Goal: Transaction & Acquisition: Purchase product/service

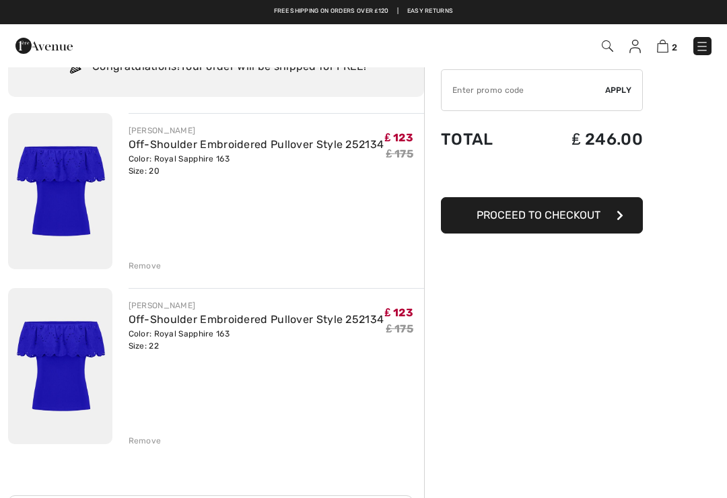
scroll to position [108, 0]
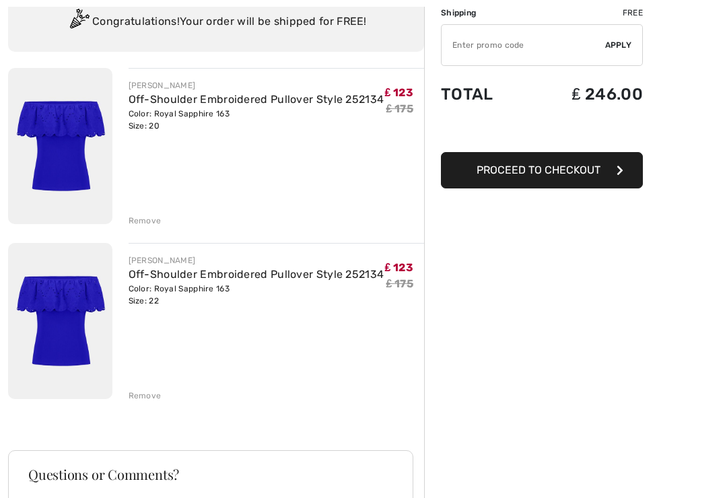
click at [144, 394] on div "Remove" at bounding box center [145, 396] width 33 height 12
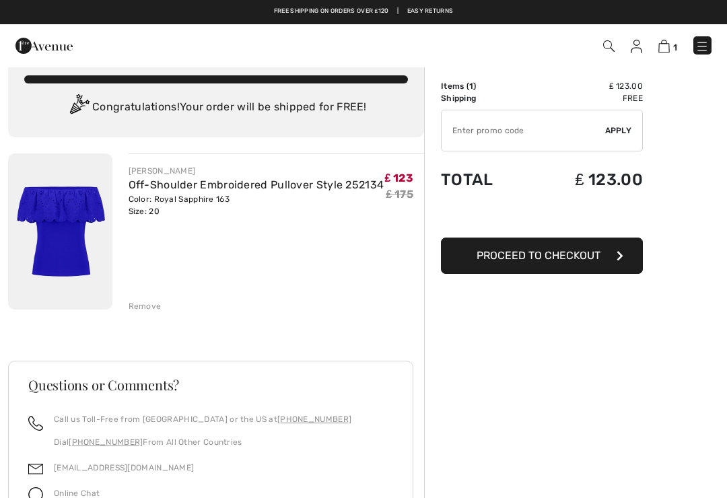
scroll to position [0, 0]
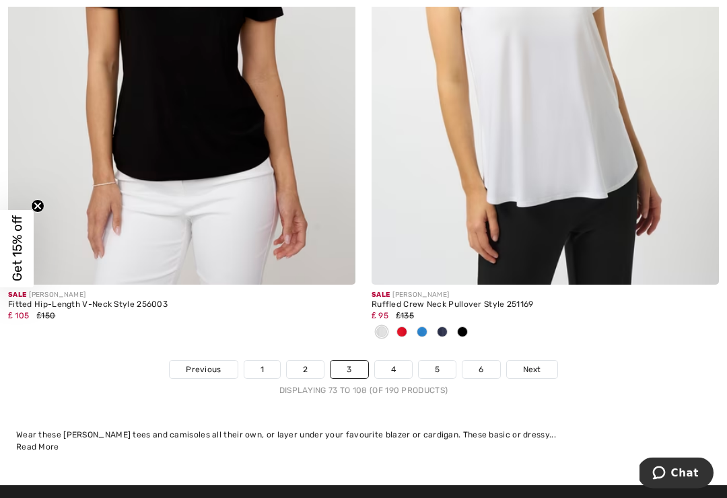
scroll to position [10691, 0]
click at [538, 361] on link "Next" at bounding box center [532, 369] width 50 height 17
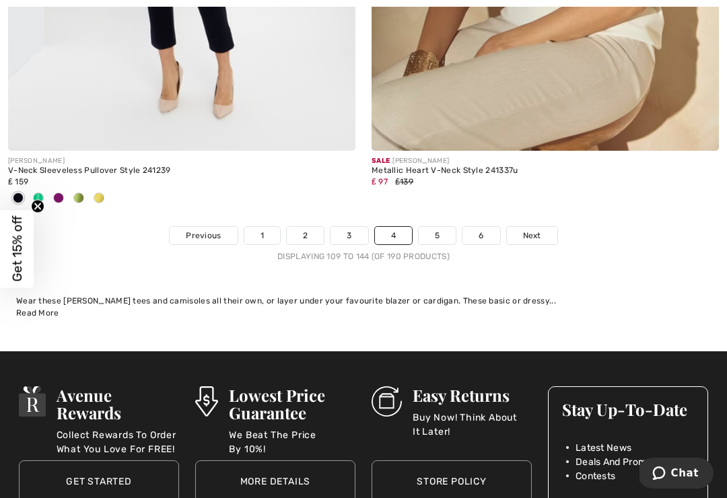
scroll to position [10859, 0]
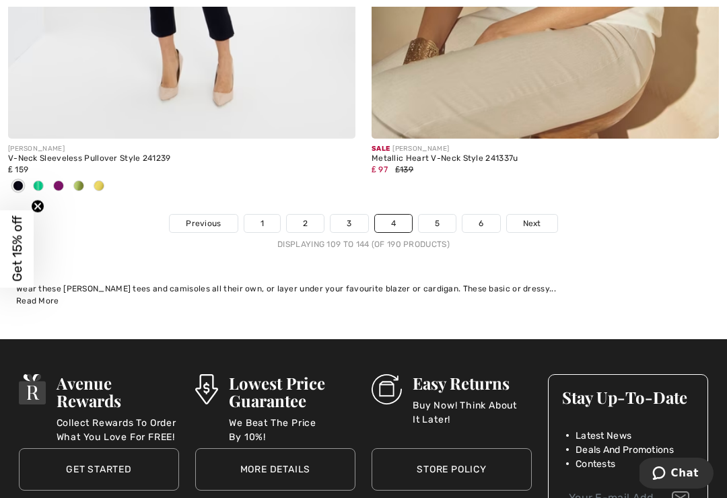
click at [536, 217] on span "Next" at bounding box center [532, 223] width 18 height 12
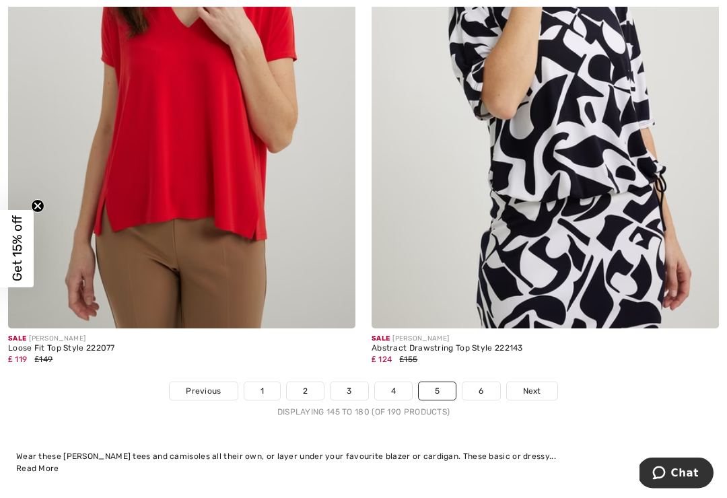
scroll to position [10589, 0]
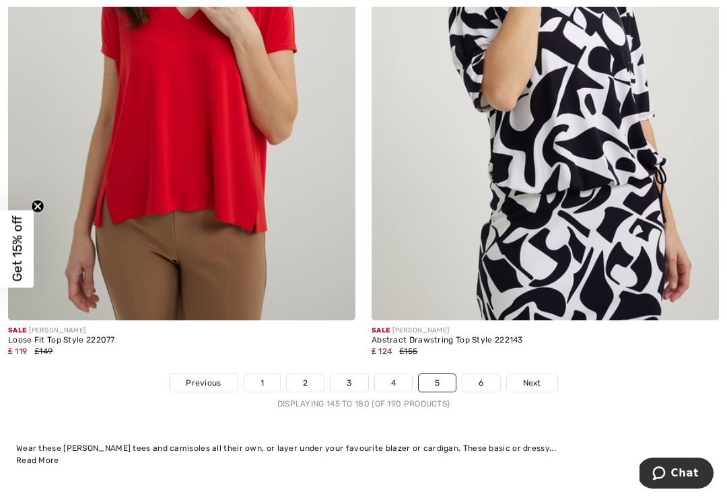
click at [529, 377] on span "Next" at bounding box center [532, 383] width 18 height 12
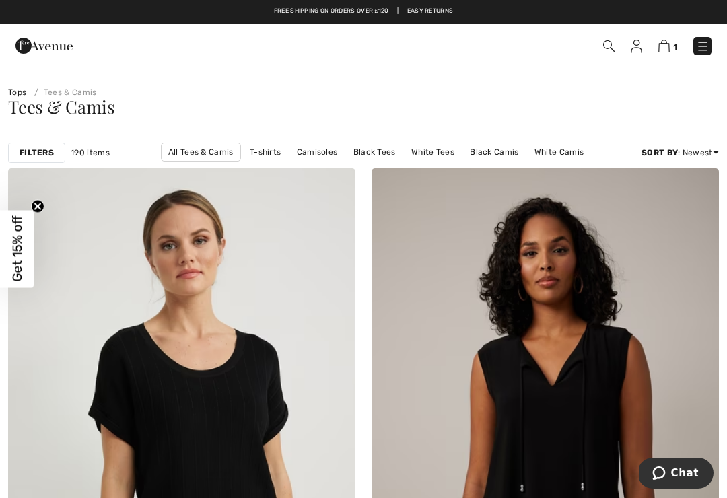
click at [702, 42] on img at bounding box center [702, 46] width 13 height 13
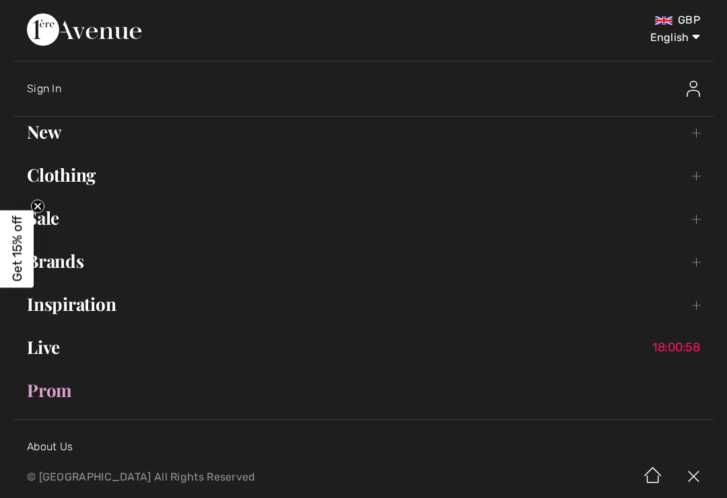
click at [73, 176] on link "Clothing Toggle submenu" at bounding box center [363, 175] width 700 height 30
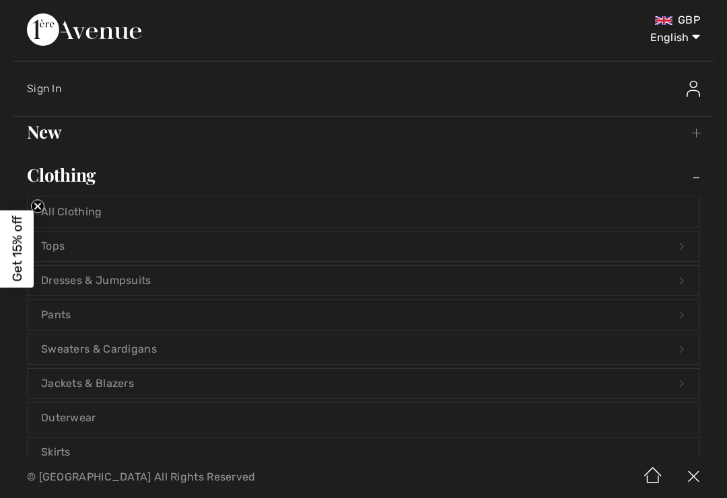
click at [63, 247] on link "Tops Open submenu" at bounding box center [363, 246] width 671 height 30
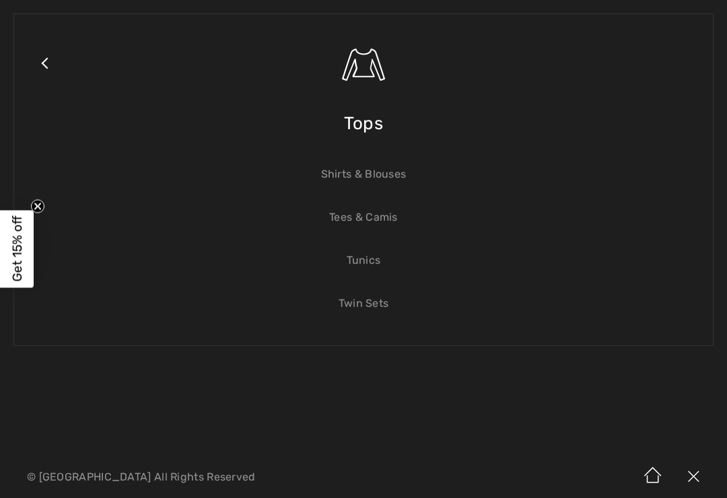
click at [367, 272] on link "Tunics" at bounding box center [363, 261] width 671 height 30
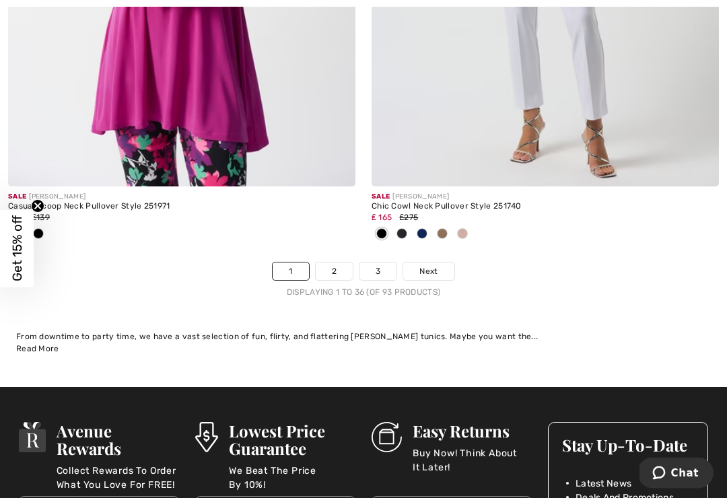
scroll to position [10745, 0]
click at [428, 265] on span "Next" at bounding box center [428, 271] width 18 height 12
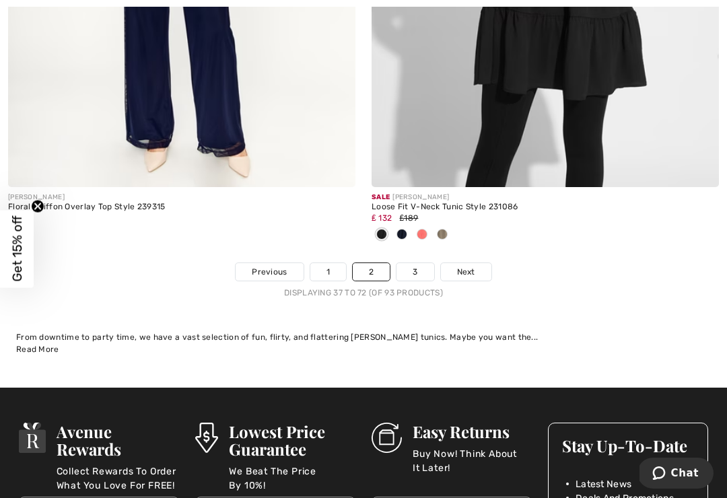
scroll to position [10786, 0]
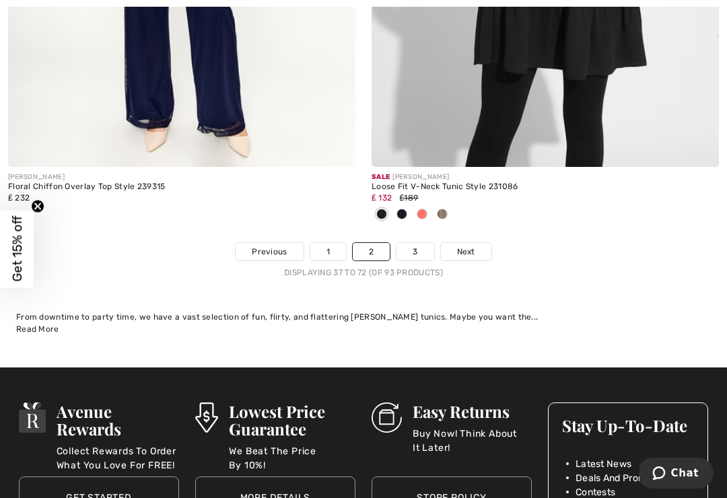
click at [473, 243] on link "Next" at bounding box center [466, 251] width 50 height 17
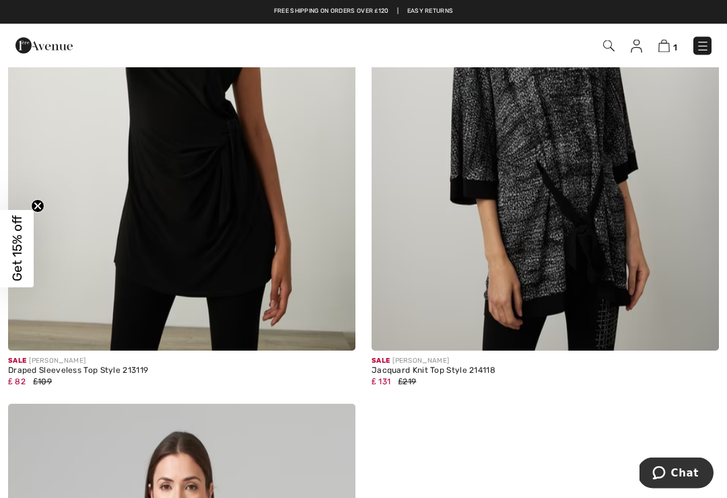
scroll to position [5678, 0]
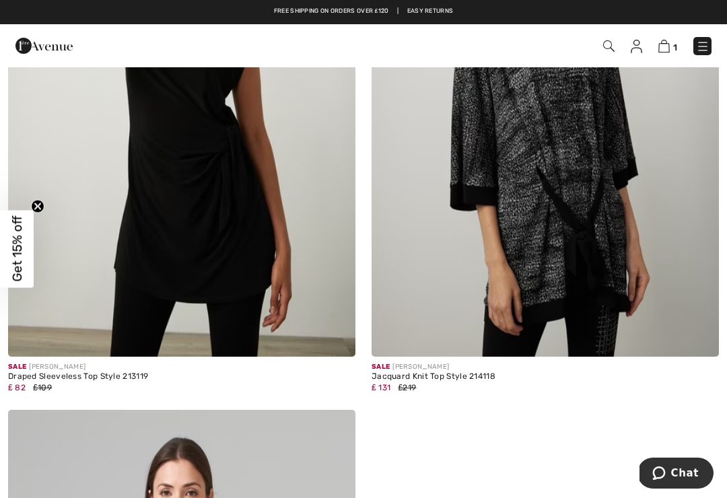
click at [701, 45] on img at bounding box center [702, 46] width 13 height 13
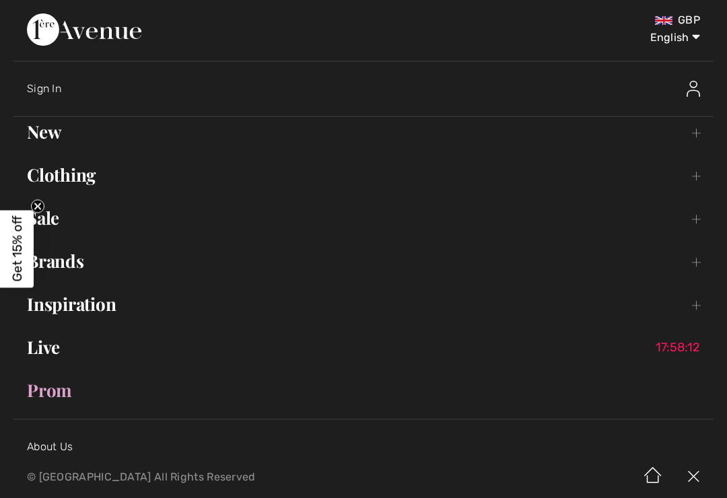
click at [59, 170] on link "Clothing Toggle submenu" at bounding box center [363, 175] width 700 height 30
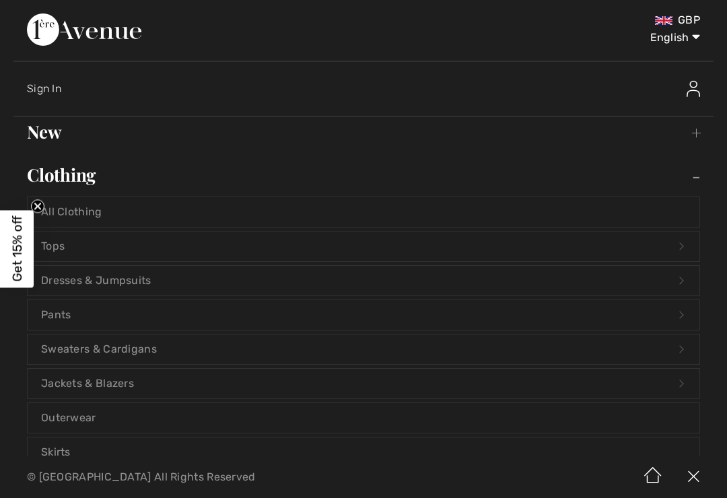
click at [103, 275] on link "Dresses & Jumpsuits Open submenu" at bounding box center [363, 281] width 671 height 30
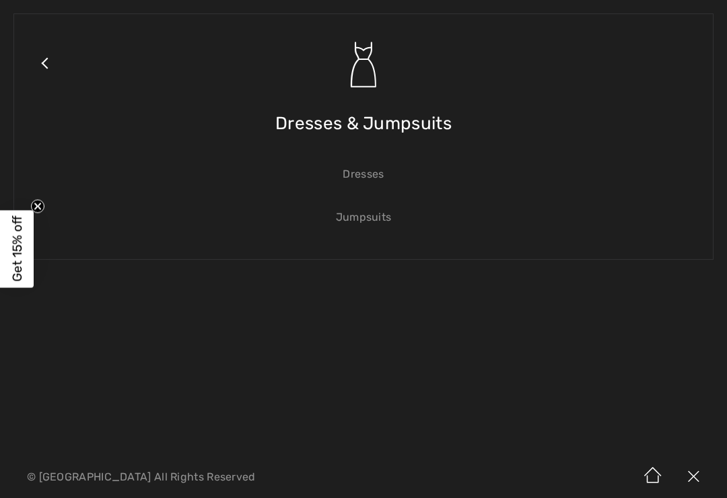
click at [365, 174] on link "Dresses" at bounding box center [363, 174] width 671 height 30
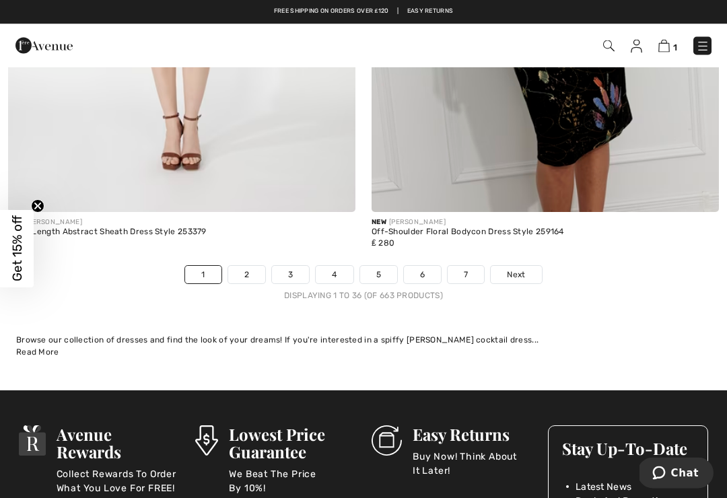
scroll to position [10586, 0]
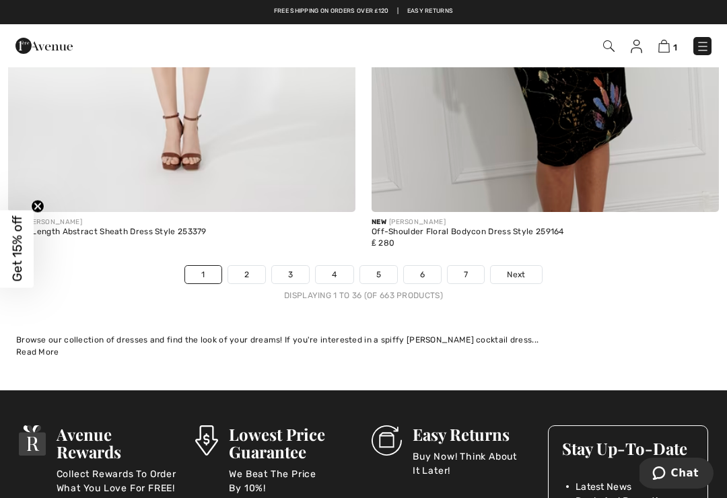
click at [523, 268] on span "Next" at bounding box center [516, 274] width 18 height 12
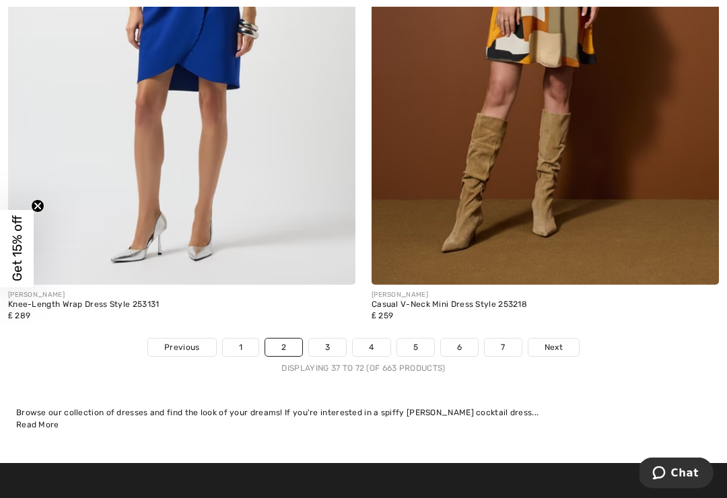
scroll to position [10536, 0]
click at [562, 341] on span "Next" at bounding box center [553, 347] width 18 height 12
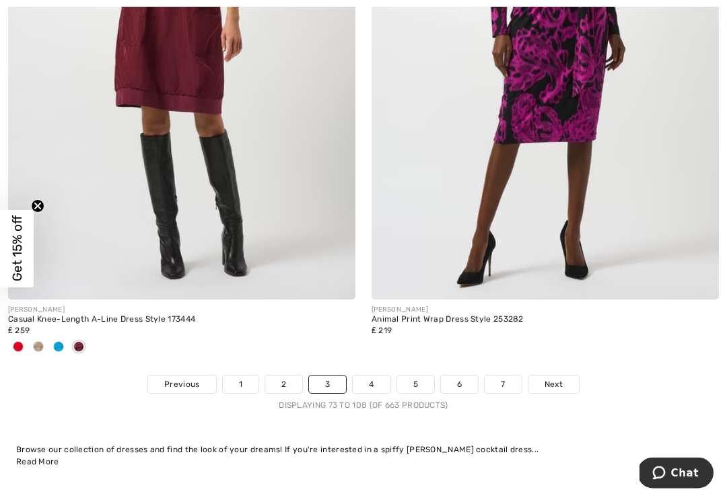
scroll to position [10632, 0]
click at [558, 378] on span "Next" at bounding box center [553, 384] width 18 height 12
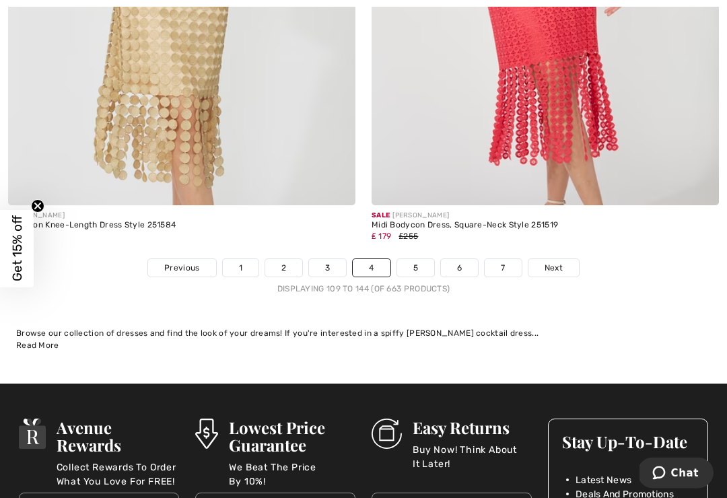
scroll to position [10629, 0]
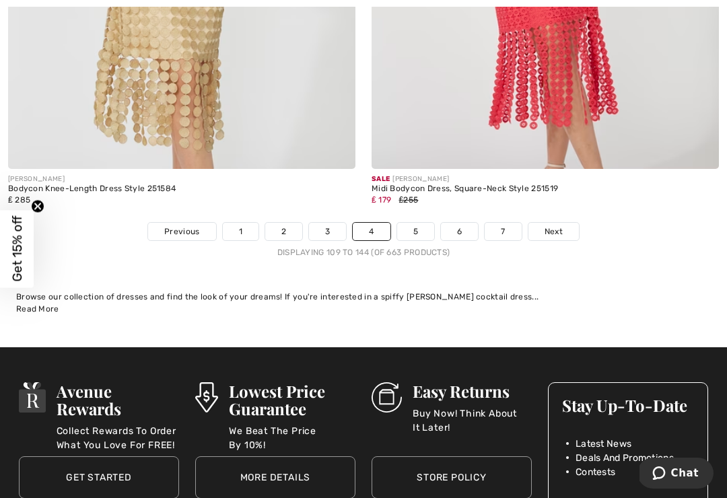
click at [557, 226] on span "Next" at bounding box center [553, 231] width 18 height 12
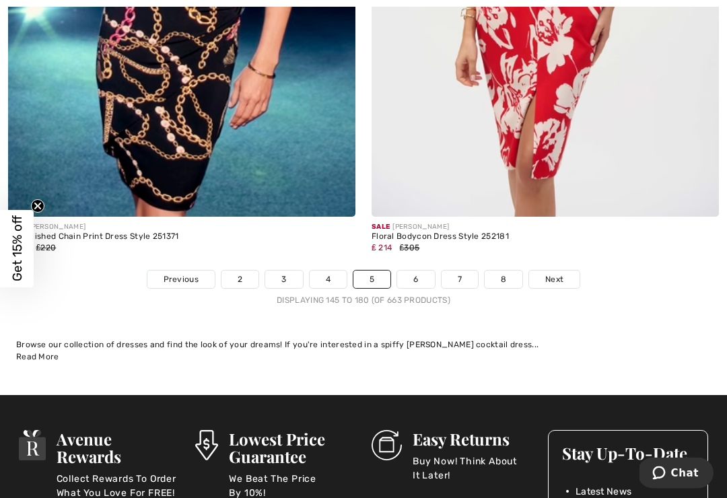
scroll to position [10781, 0]
click at [552, 273] on span "Next" at bounding box center [554, 279] width 18 height 12
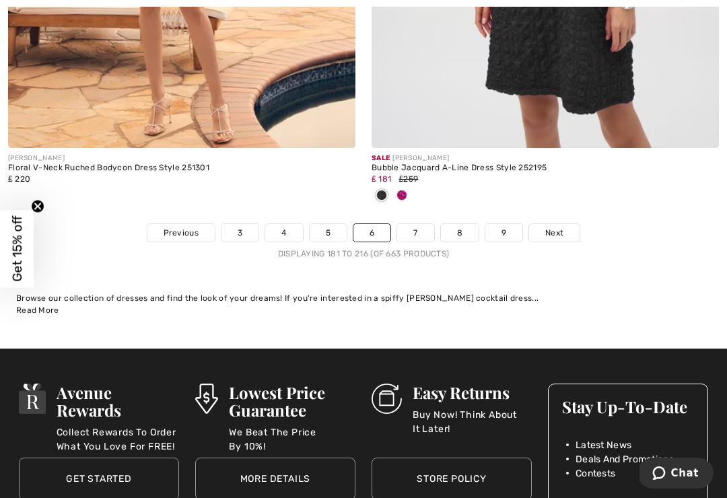
scroll to position [10766, 0]
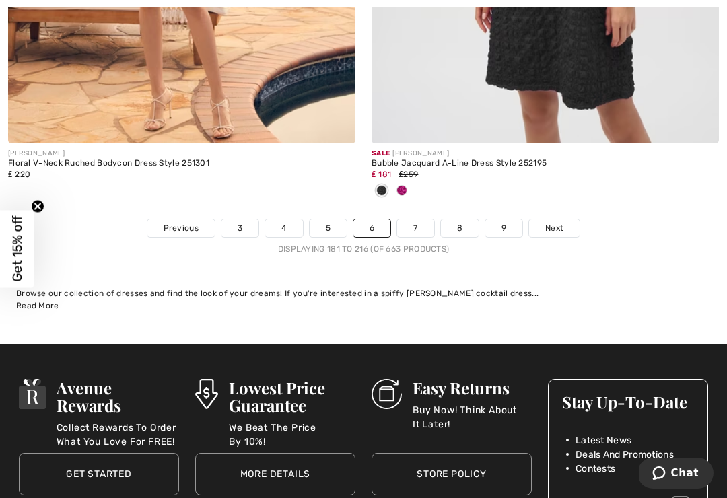
click at [556, 222] on span "Next" at bounding box center [554, 228] width 18 height 12
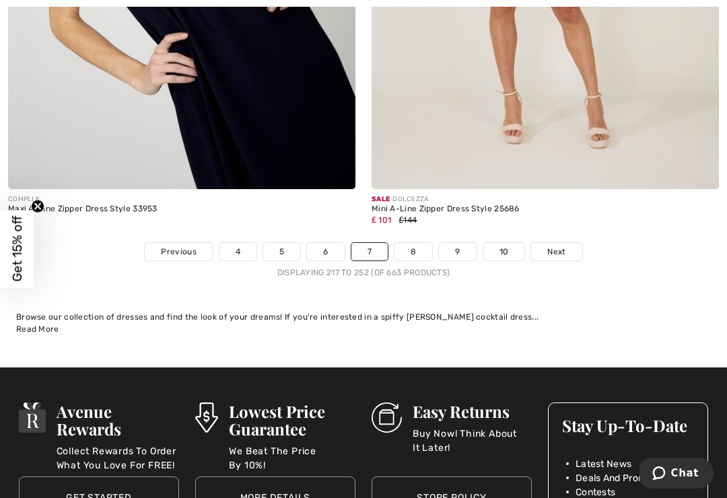
scroll to position [10587, 0]
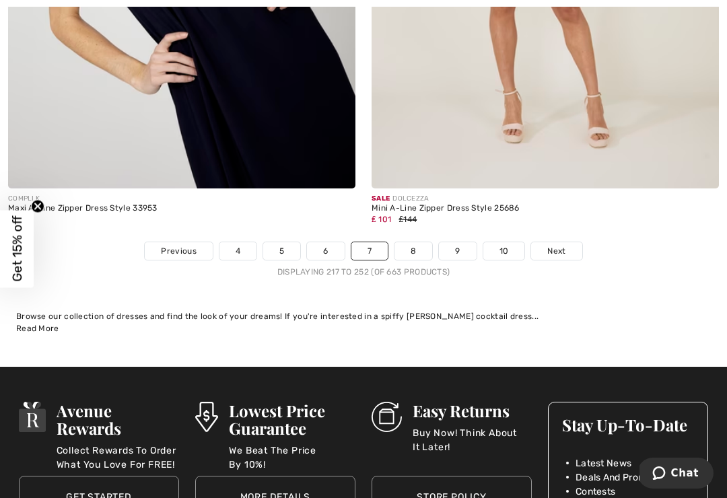
click at [572, 242] on link "Next" at bounding box center [556, 250] width 50 height 17
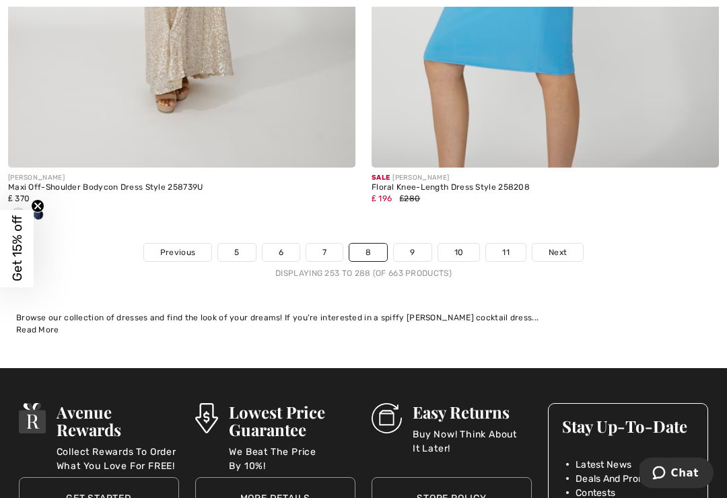
scroll to position [10719, 0]
click at [562, 246] on span "Next" at bounding box center [557, 252] width 18 height 12
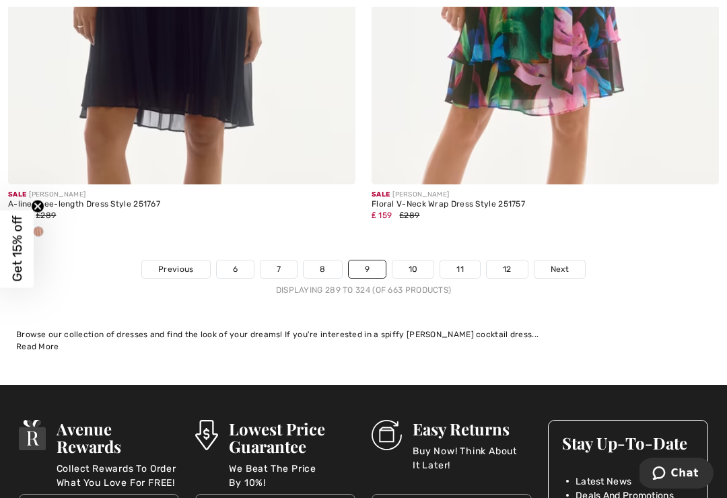
scroll to position [10593, 0]
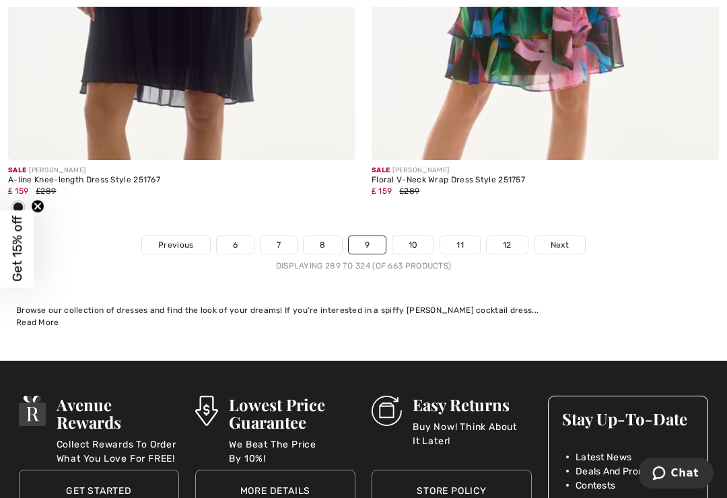
click at [565, 239] on span "Next" at bounding box center [559, 245] width 18 height 12
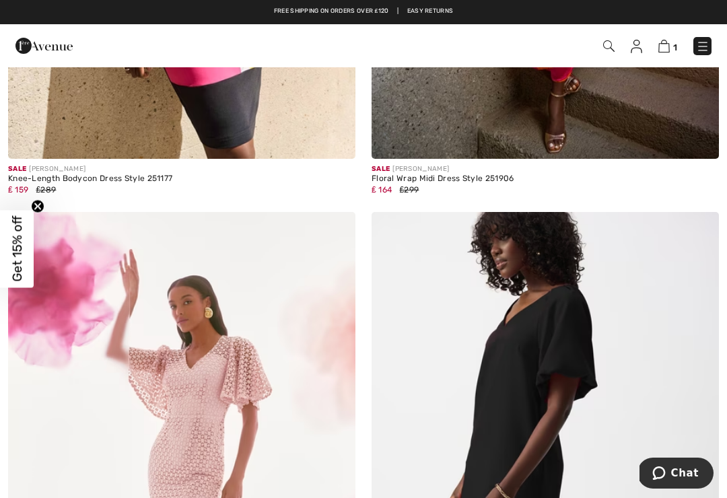
scroll to position [8390, 0]
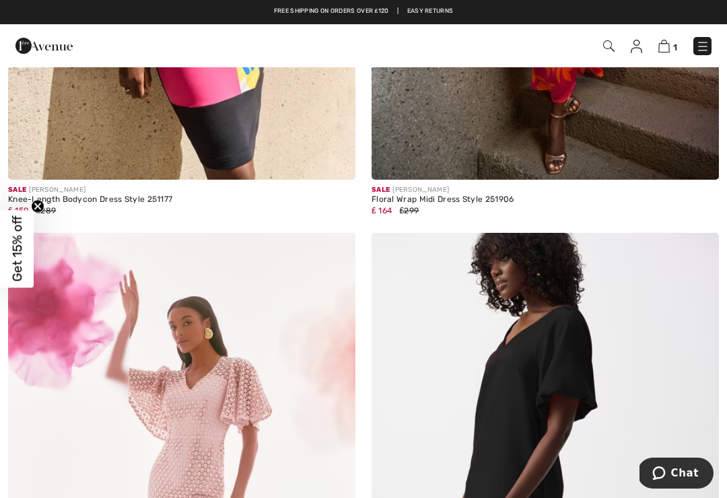
click at [709, 38] on link at bounding box center [702, 46] width 18 height 18
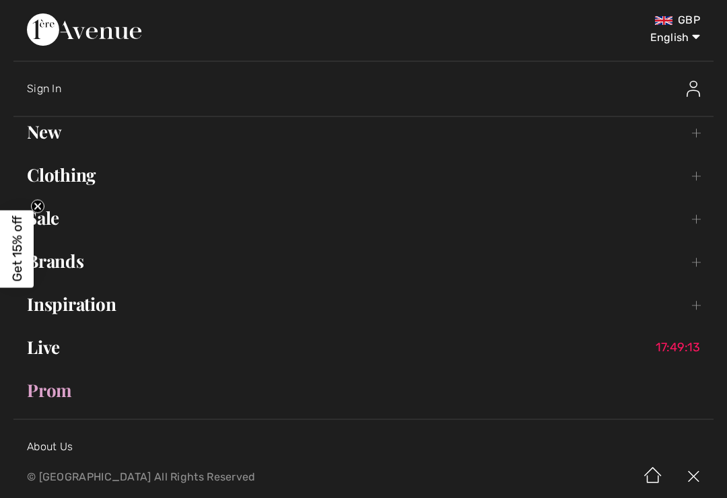
click at [66, 174] on link "Clothing Toggle submenu" at bounding box center [363, 175] width 700 height 30
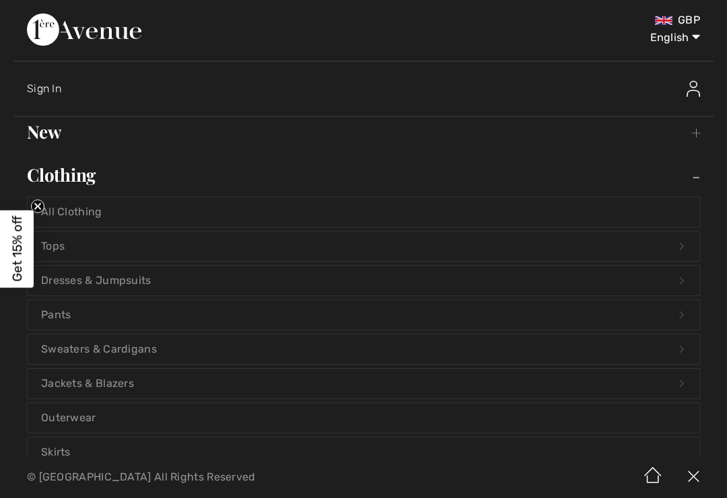
click at [60, 250] on link "Tops Open submenu" at bounding box center [363, 246] width 671 height 30
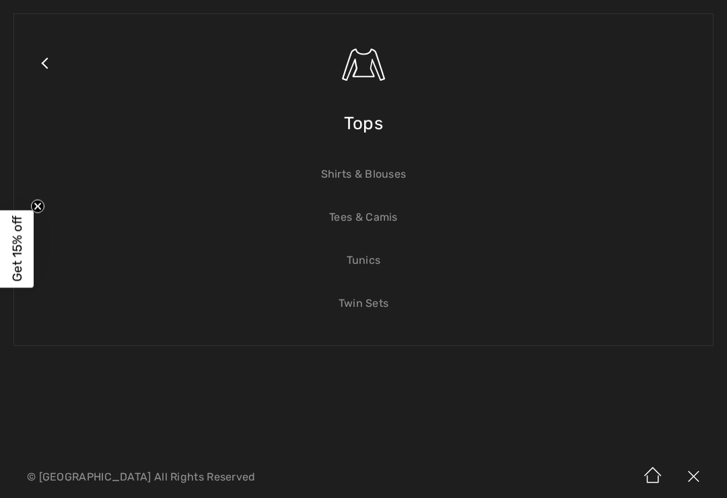
click at [365, 218] on link "Tees & Camis" at bounding box center [363, 218] width 671 height 30
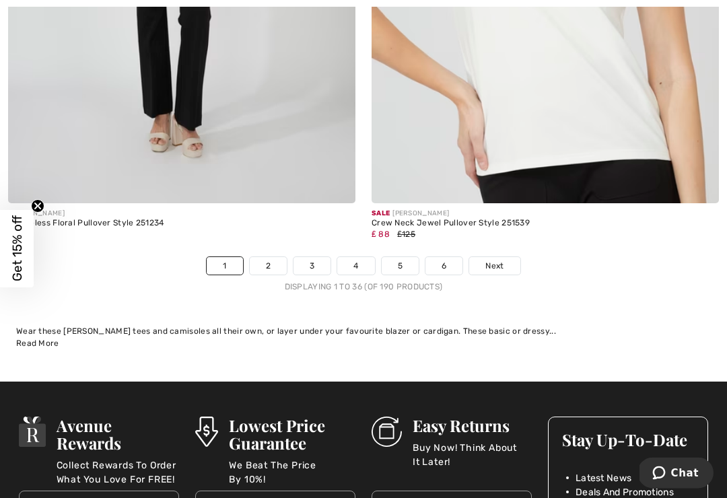
scroll to position [10772, 0]
click at [501, 257] on link "Next" at bounding box center [494, 265] width 50 height 17
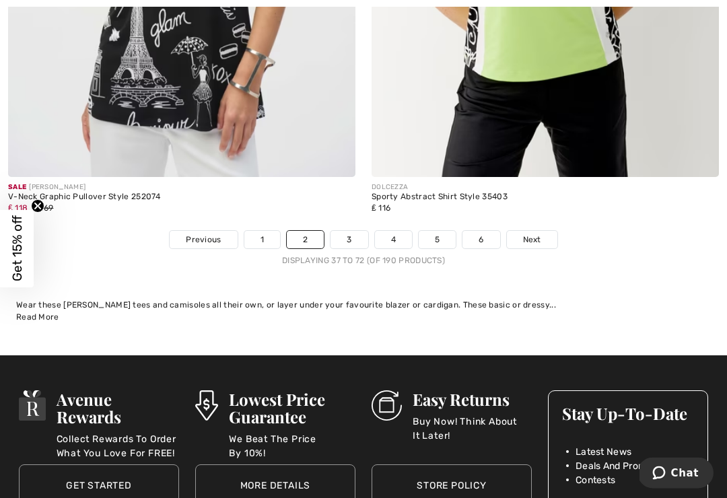
scroll to position [10716, 0]
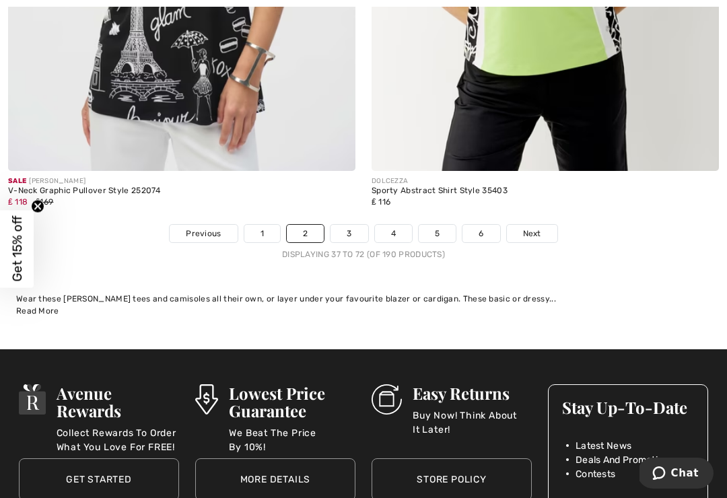
click at [538, 225] on link "Next" at bounding box center [532, 233] width 50 height 17
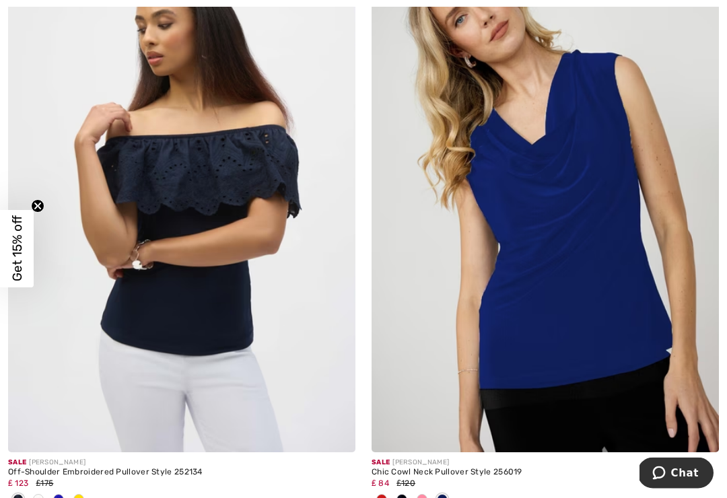
scroll to position [2010, 0]
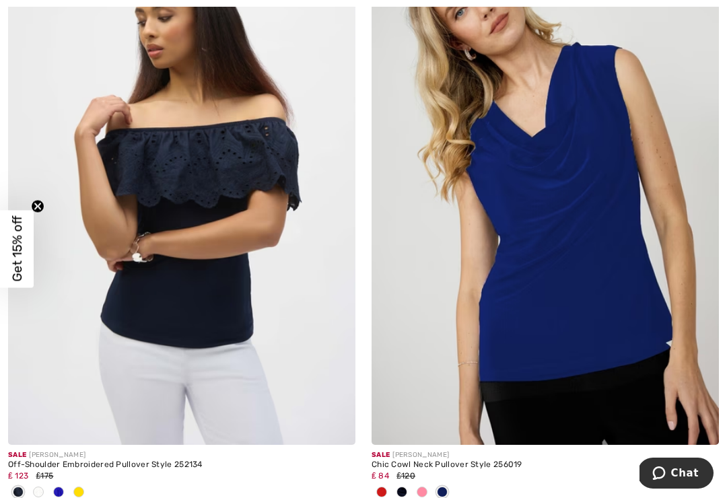
click at [213, 176] on img at bounding box center [181, 184] width 347 height 521
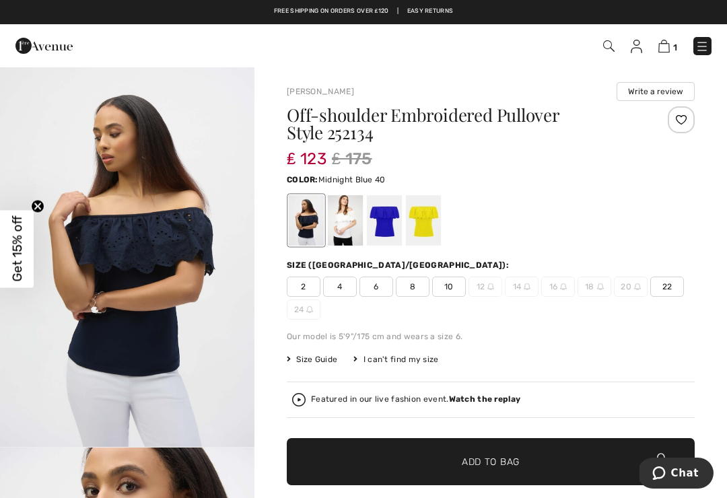
click at [305, 221] on div at bounding box center [306, 220] width 35 height 50
click at [344, 222] on div at bounding box center [345, 220] width 35 height 50
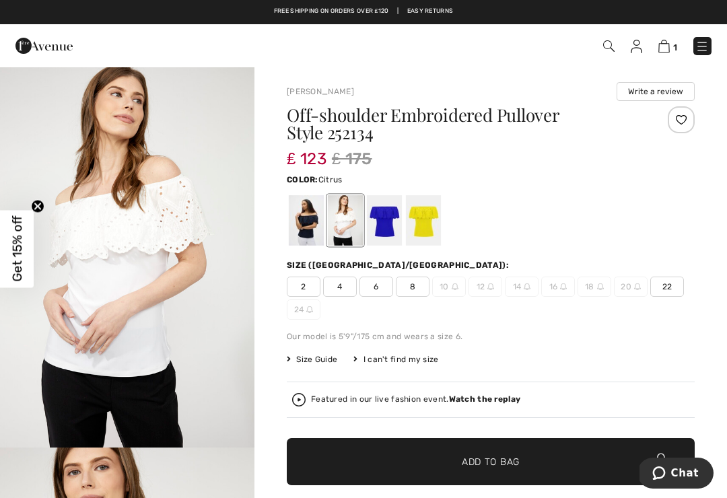
click at [430, 221] on div at bounding box center [423, 220] width 35 height 50
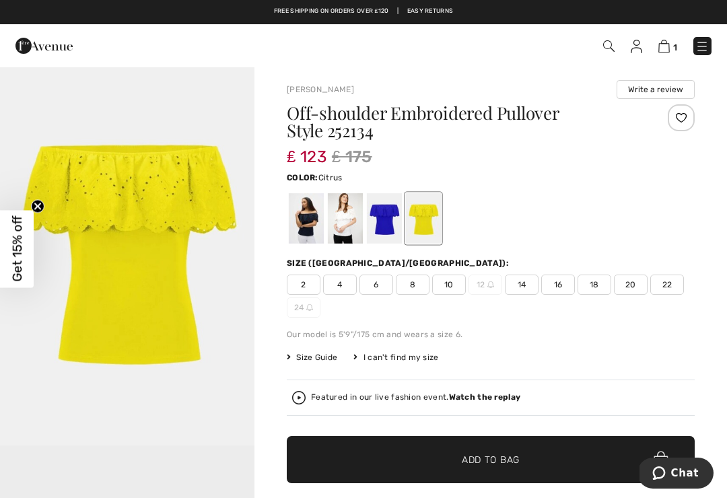
scroll to position [1, 0]
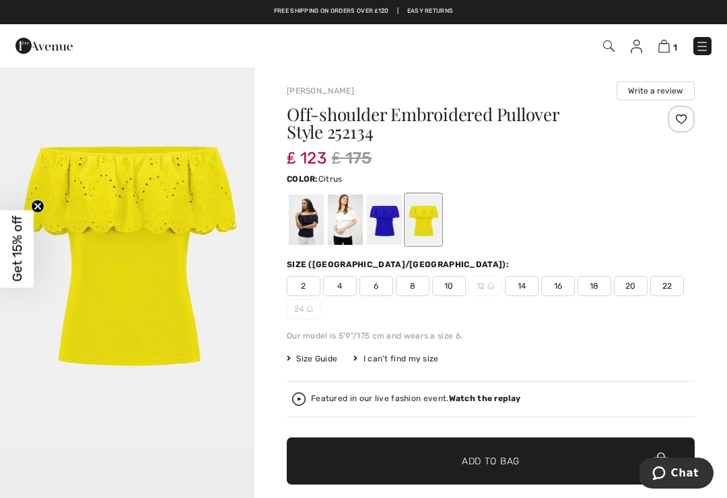
click at [381, 215] on div at bounding box center [384, 219] width 35 height 50
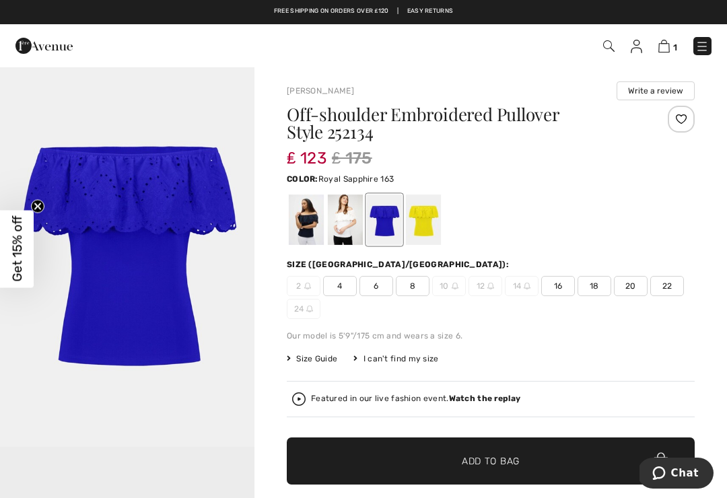
scroll to position [0, 0]
click at [319, 362] on span "Size Guide" at bounding box center [312, 359] width 50 height 12
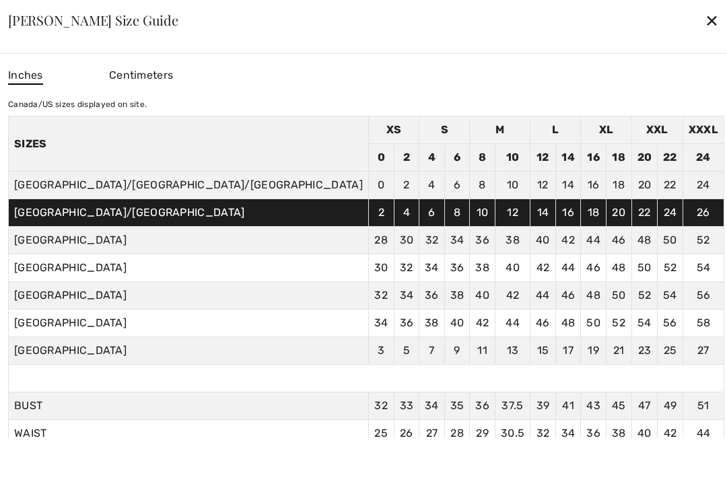
click at [704, 22] on div "✕" at bounding box center [711, 20] width 14 height 28
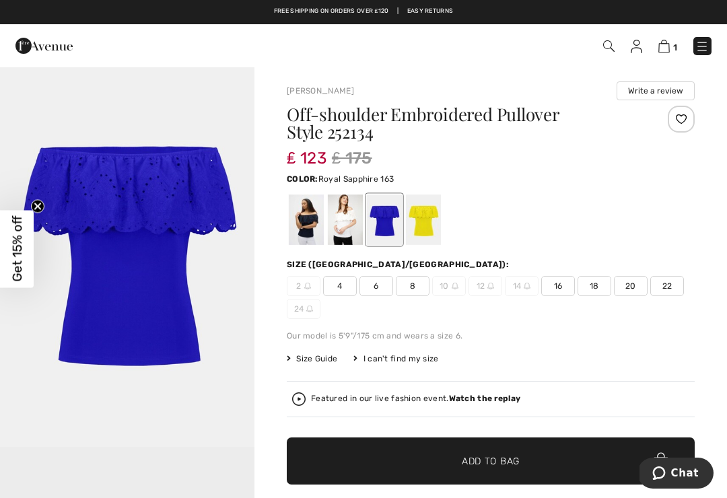
click at [310, 360] on span "Size Guide" at bounding box center [312, 359] width 50 height 12
click at [306, 363] on span "Size Guide" at bounding box center [312, 359] width 50 height 12
click at [295, 363] on span "Size Guide" at bounding box center [312, 359] width 50 height 12
click at [419, 354] on td "38" at bounding box center [432, 340] width 26 height 28
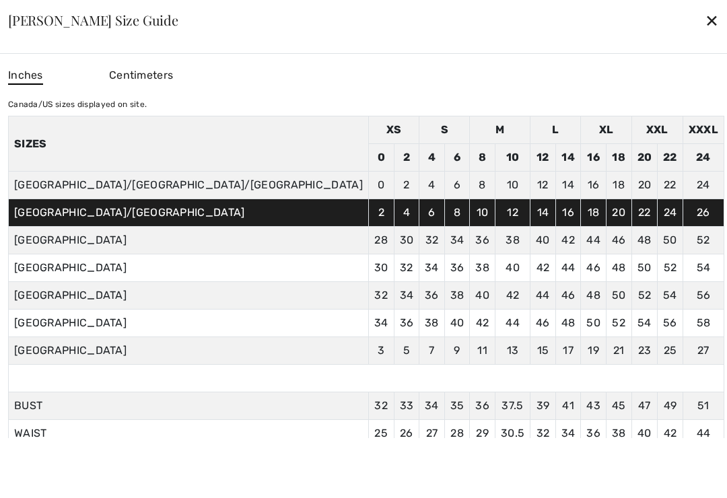
click at [704, 31] on div "✕" at bounding box center [711, 20] width 14 height 28
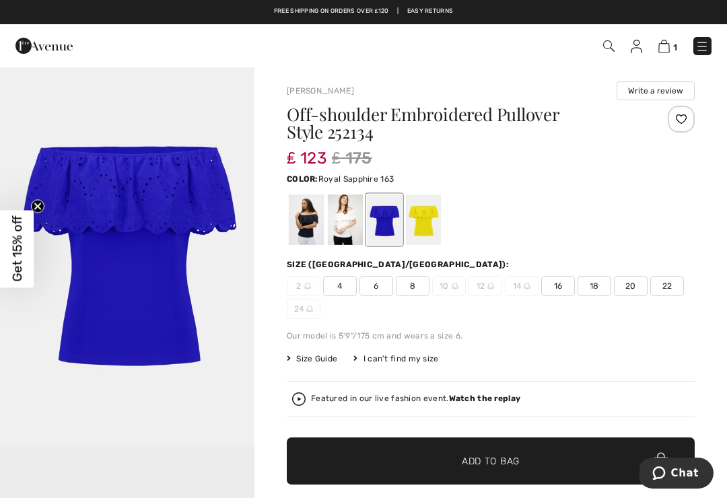
click at [659, 55] on div "1 Checkout" at bounding box center [512, 46] width 418 height 28
click at [667, 52] on img at bounding box center [663, 46] width 11 height 13
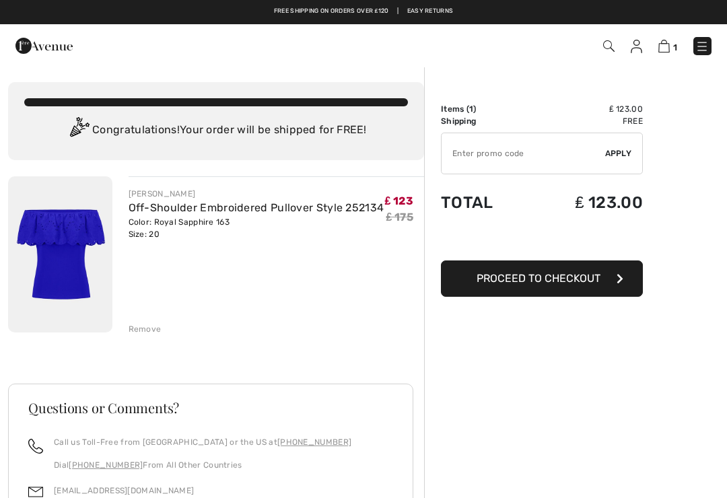
click at [601, 286] on button "Proceed to Checkout" at bounding box center [542, 278] width 202 height 36
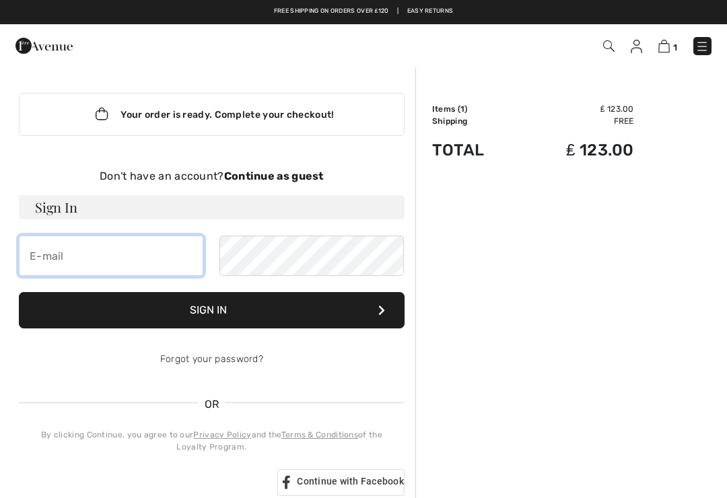
click at [136, 256] on input "email" at bounding box center [111, 255] width 184 height 40
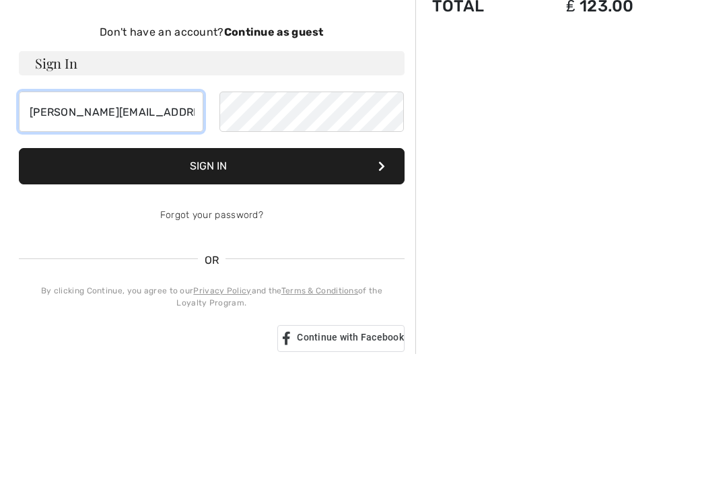
type input "w.m.thurlow@btinternet.com"
click at [273, 292] on button "Sign In" at bounding box center [212, 310] width 386 height 36
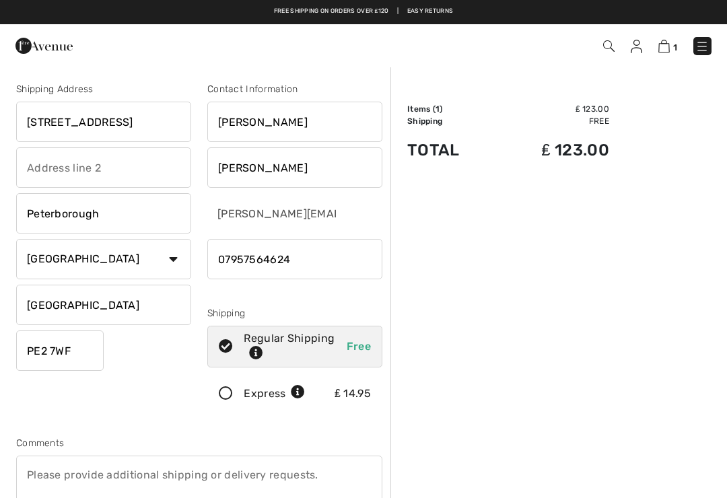
click at [57, 91] on div "Shipping Address" at bounding box center [103, 89] width 175 height 14
click at [64, 96] on div "Shipping Address 18 Wakerley Drive Peterborough Country Canada United States Af…" at bounding box center [103, 251] width 191 height 338
click at [129, 136] on input "18 Wakerley Drive" at bounding box center [103, 122] width 175 height 40
type input "1"
type input "34 Yarwells Headland"
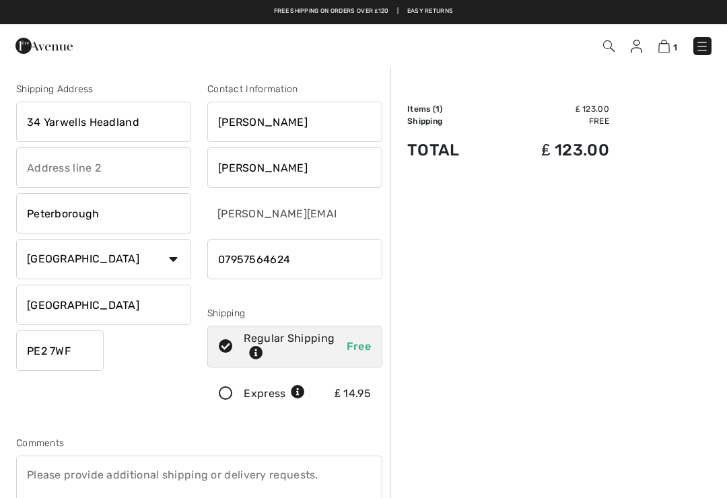
click at [61, 175] on input "text" at bounding box center [103, 167] width 175 height 40
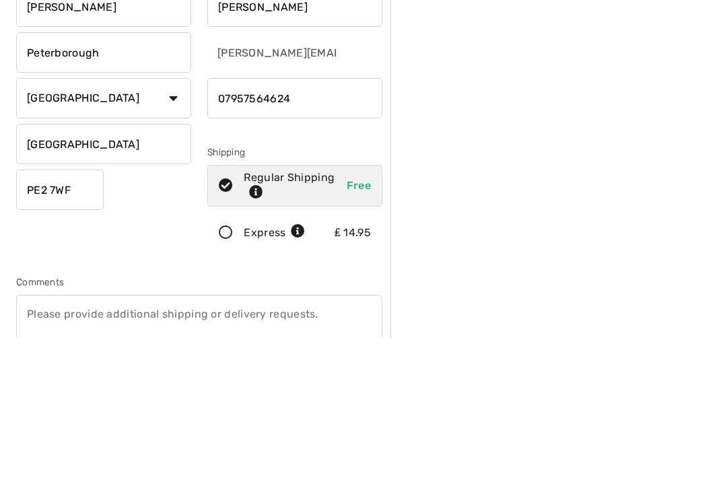
click at [89, 330] on input "PE2 7WF" at bounding box center [59, 350] width 87 height 40
type input "Whittlesey"
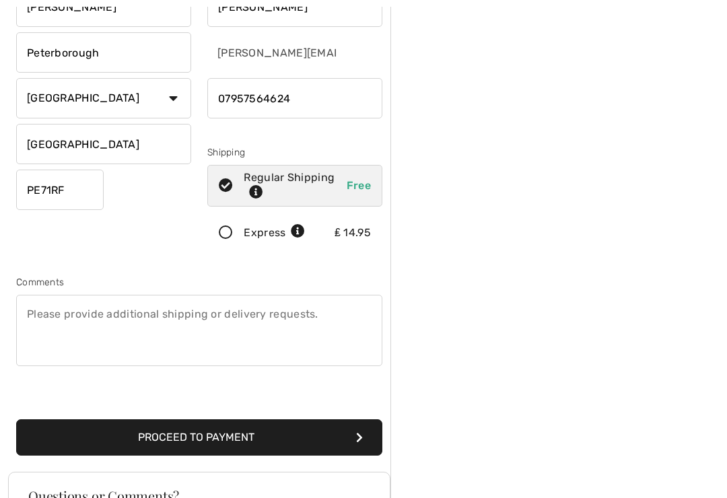
type input "PE71RF"
click at [259, 437] on button "Proceed to Payment" at bounding box center [199, 437] width 366 height 36
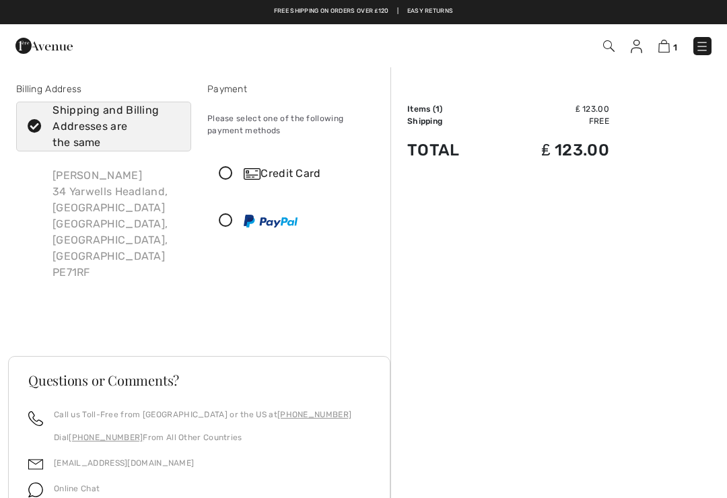
click at [223, 174] on icon at bounding box center [226, 174] width 36 height 14
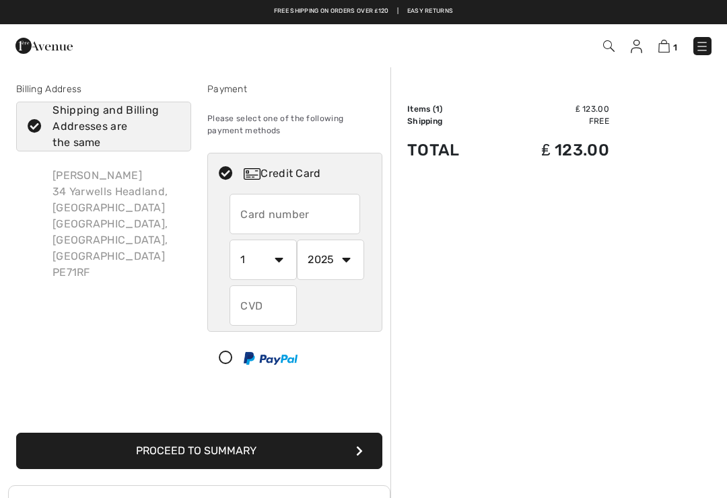
click at [278, 213] on input "text" at bounding box center [294, 214] width 131 height 40
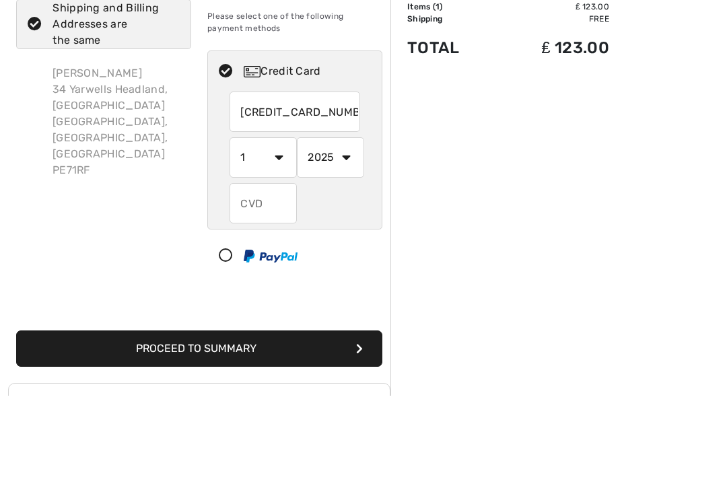
type input "4546384863542305"
click at [277, 240] on select "1 2 3 4 5 6 7 8 9 10 11 12" at bounding box center [262, 260] width 67 height 40
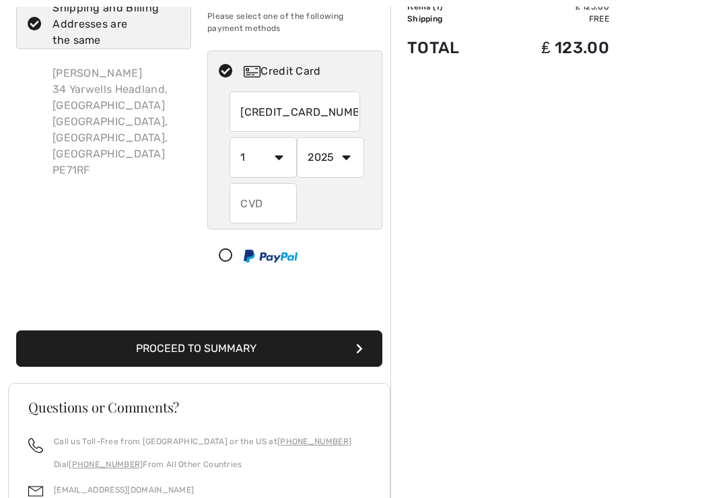
select select "8"
click at [347, 163] on select "2025 2026 2027 2028 2029 2030 2031 2032 2033 2034 2035" at bounding box center [330, 157] width 67 height 40
select select "2029"
click at [272, 205] on input "text" at bounding box center [262, 203] width 67 height 40
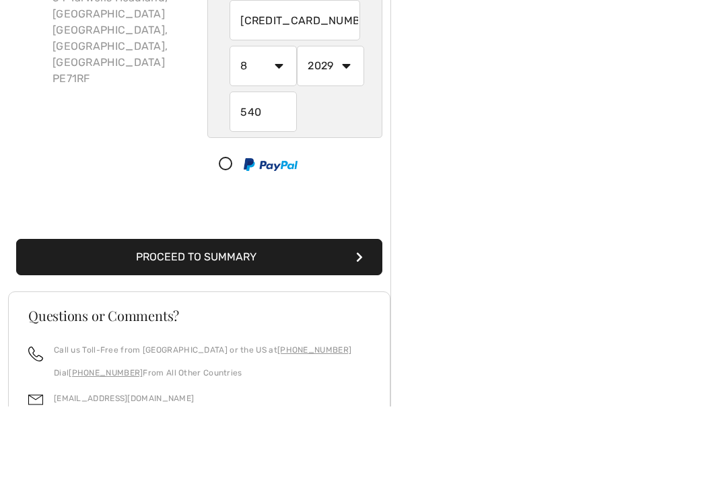
scroll to position [194, 0]
type input "540"
click at [244, 256] on button "Proceed to Summary" at bounding box center [199, 257] width 366 height 36
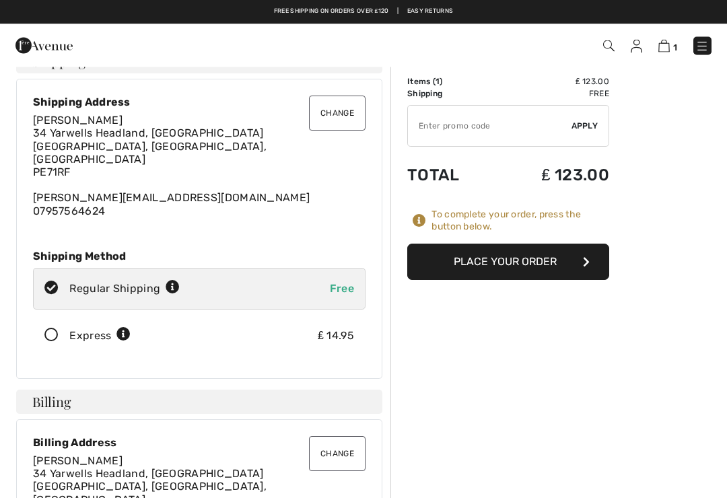
click at [529, 261] on button "Place Your Order" at bounding box center [508, 262] width 202 height 36
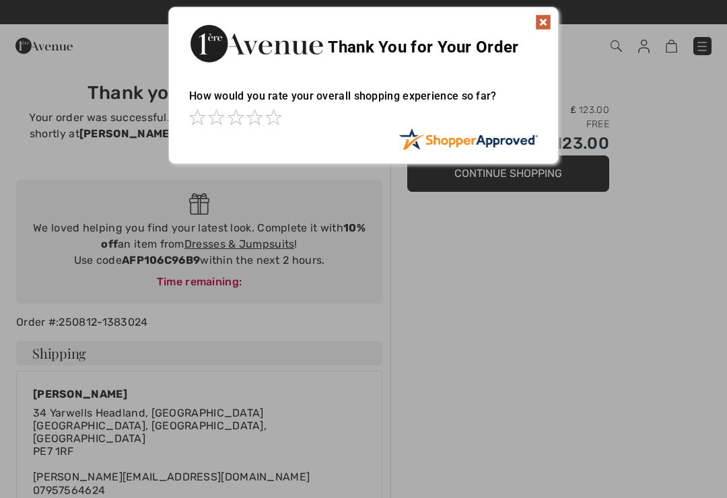
click at [543, 20] on img at bounding box center [543, 22] width 16 height 16
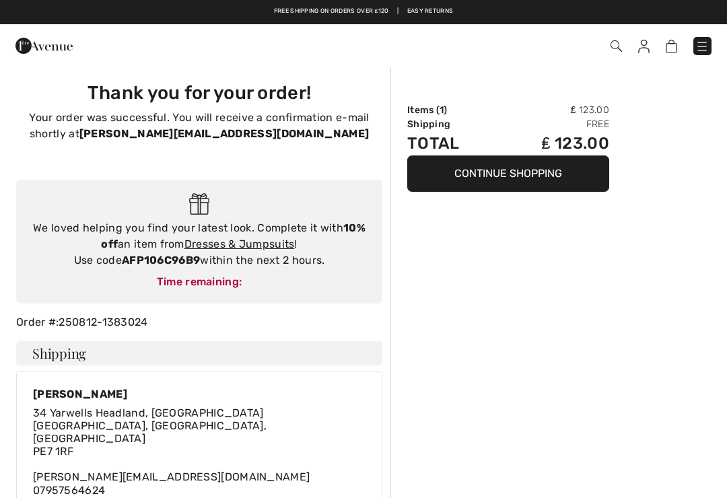
click at [524, 166] on button "Continue Shopping" at bounding box center [508, 173] width 202 height 36
click at [708, 42] on img at bounding box center [701, 46] width 13 height 13
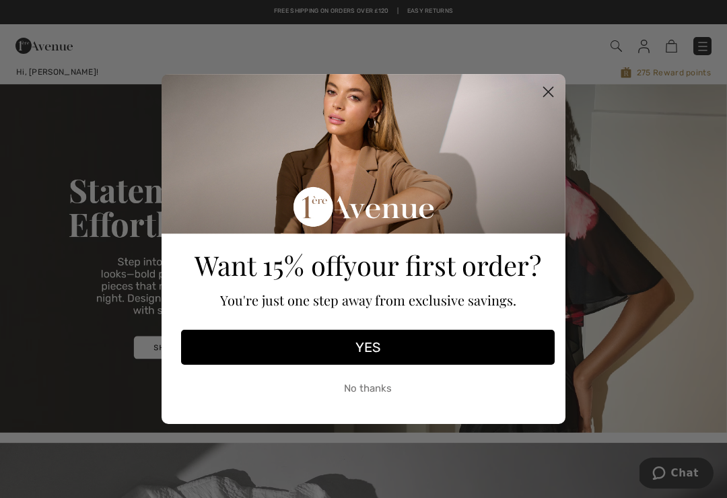
click at [366, 388] on button "No thanks" at bounding box center [367, 388] width 373 height 34
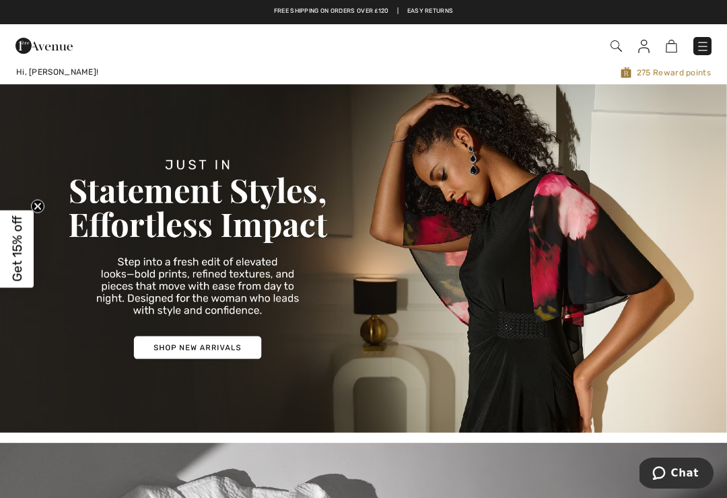
click at [700, 52] on img at bounding box center [702, 46] width 13 height 13
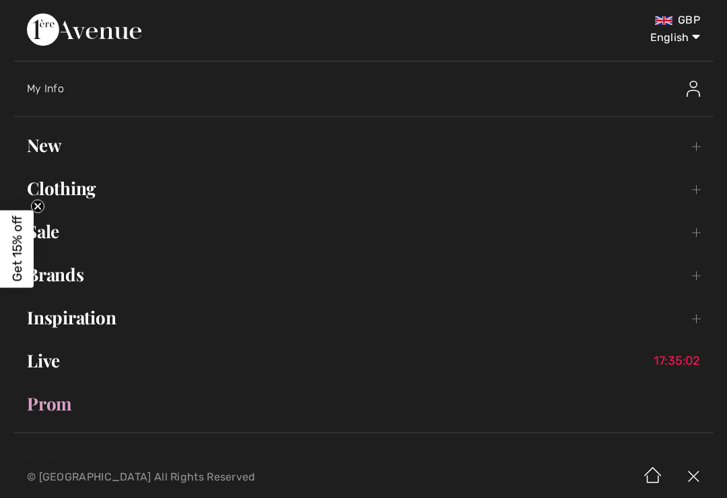
click at [698, 93] on img at bounding box center [692, 89] width 13 height 16
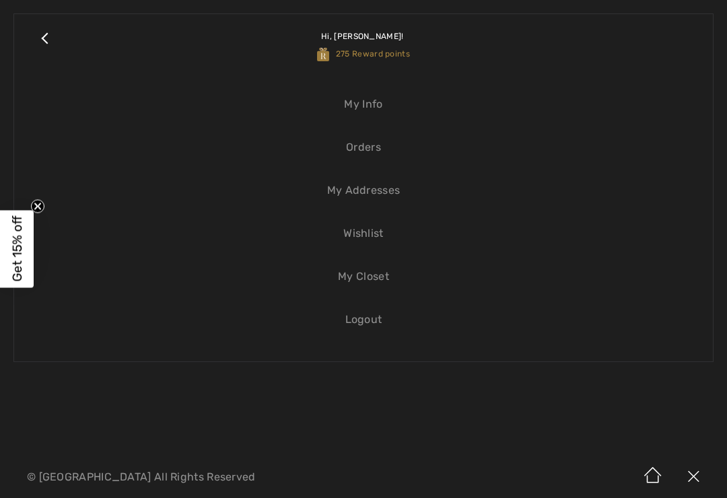
click at [379, 320] on link "Logout" at bounding box center [363, 320] width 671 height 30
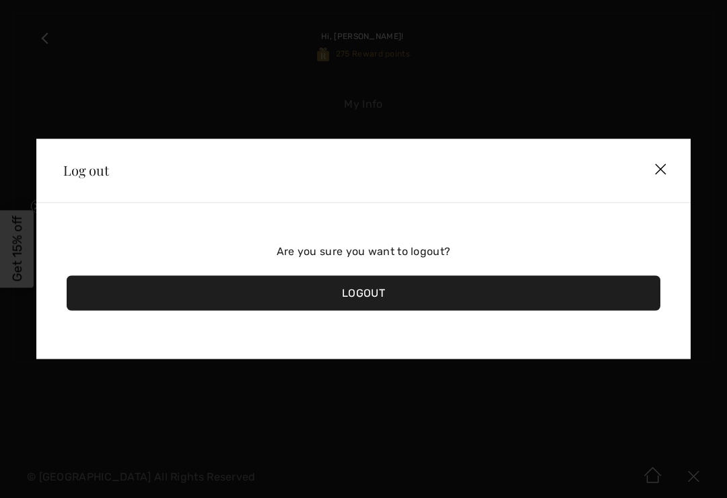
click at [371, 291] on div "Logout" at bounding box center [363, 293] width 593 height 35
